Goal: Task Accomplishment & Management: Use online tool/utility

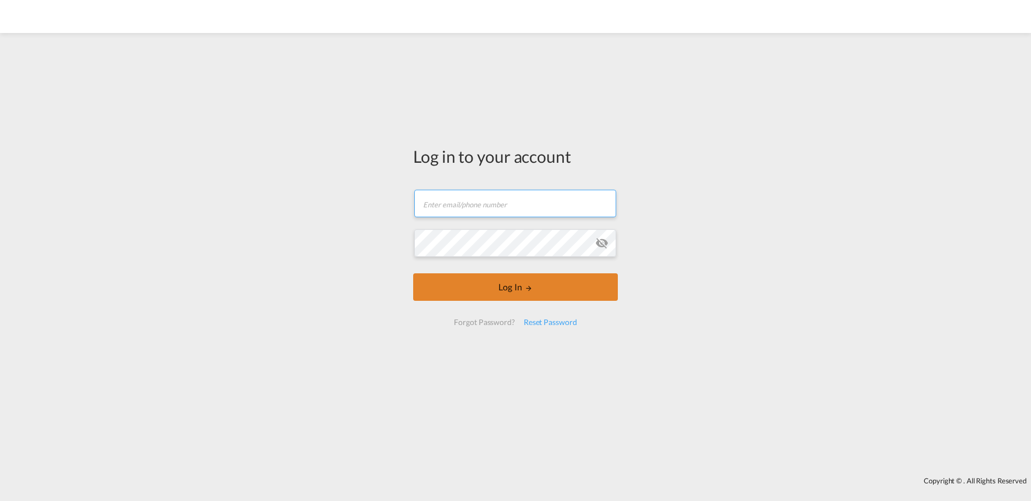
type input "[PERSON_NAME][EMAIL_ADDRESS][PERSON_NAME][PERSON_NAME][DOMAIN_NAME]"
click at [475, 288] on button "Log In" at bounding box center [515, 288] width 205 height 28
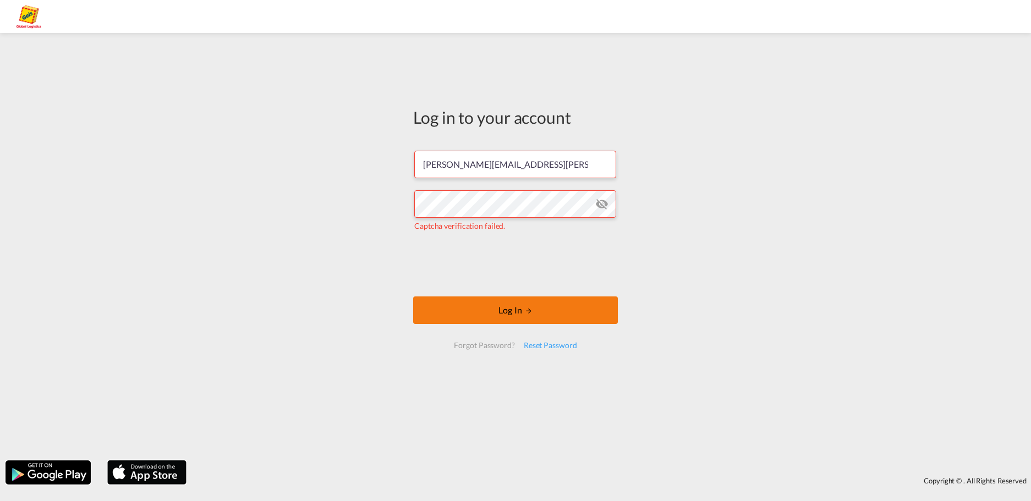
click at [476, 314] on button "Log In" at bounding box center [515, 311] width 205 height 28
click at [466, 304] on button "Log In" at bounding box center [515, 311] width 205 height 28
